Goal: Task Accomplishment & Management: Manage account settings

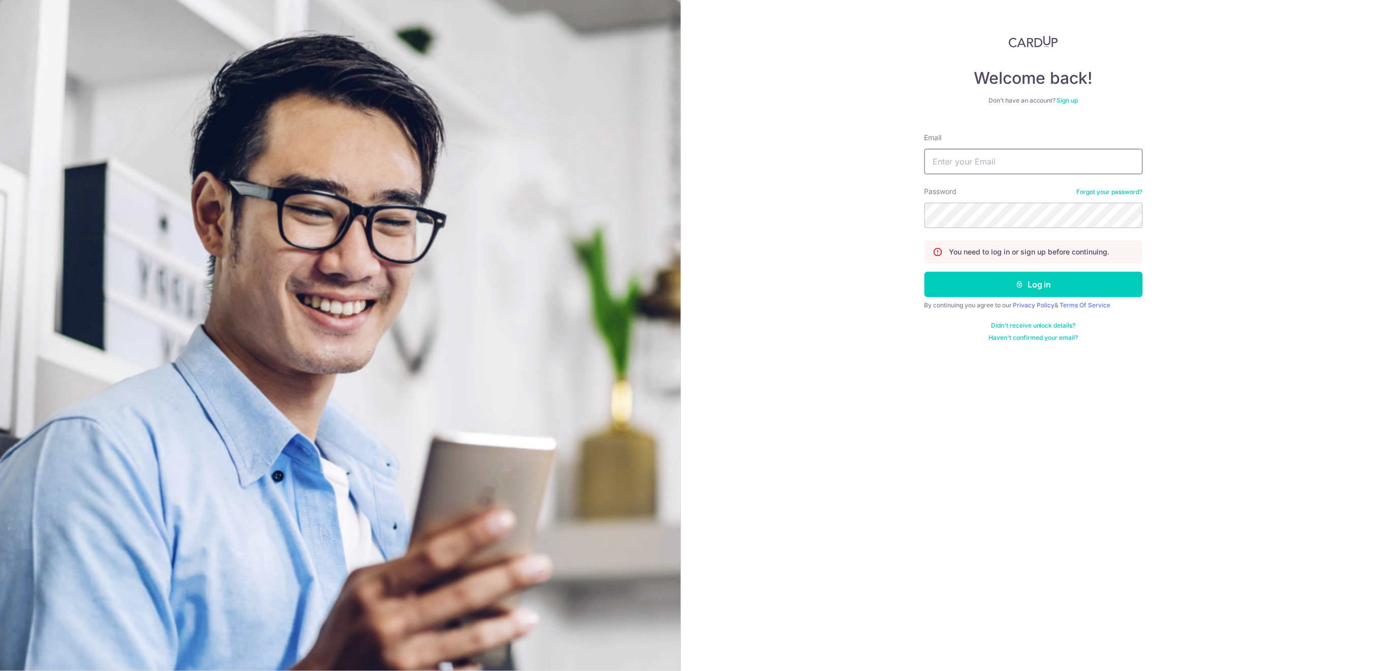
click at [981, 163] on input "Email" at bounding box center [1033, 161] width 218 height 25
type input "[EMAIL_ADDRESS][DOMAIN_NAME]"
click at [1012, 290] on button "Log in" at bounding box center [1033, 284] width 218 height 25
